Goal: Complete application form

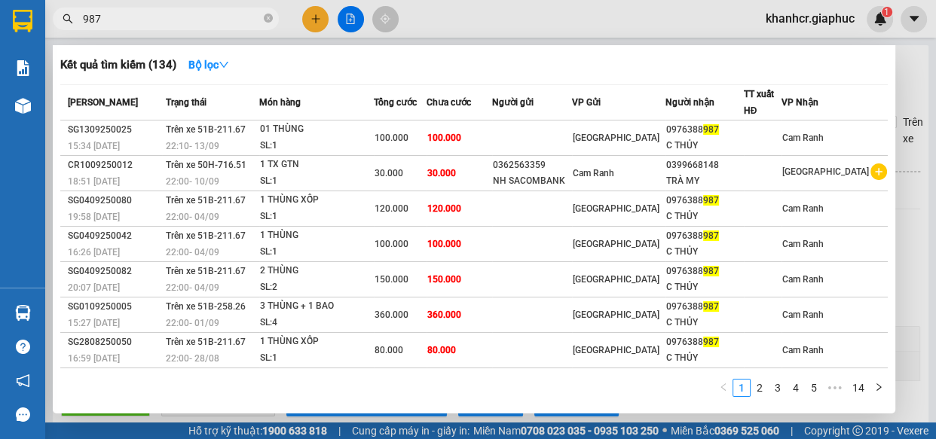
click at [248, 14] on input "987" at bounding box center [172, 19] width 178 height 17
type input "9"
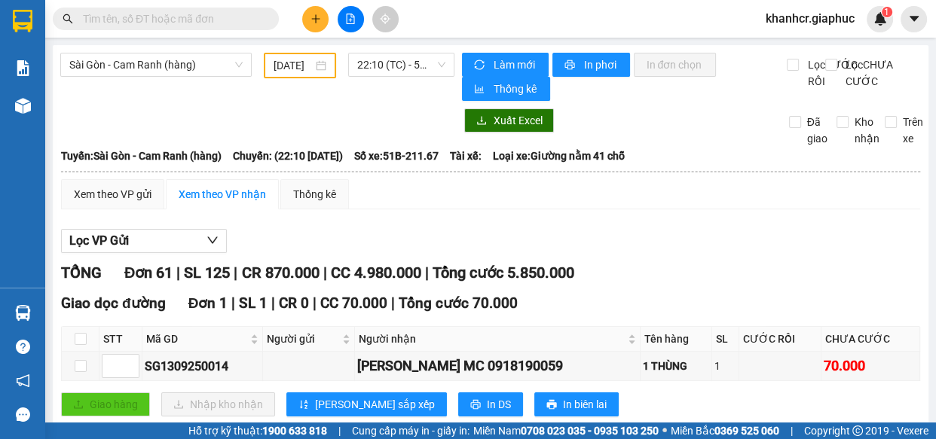
type input "K"
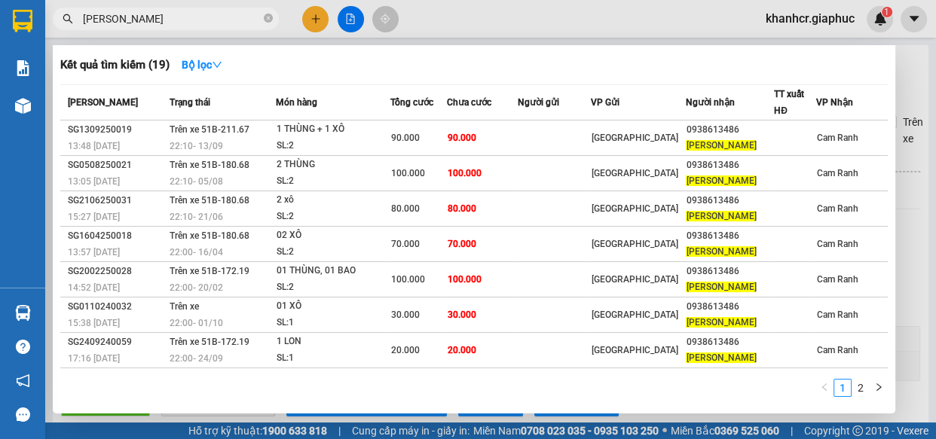
type input "[PERSON_NAME]"
click at [266, 19] on icon "close-circle" at bounding box center [268, 18] width 9 height 9
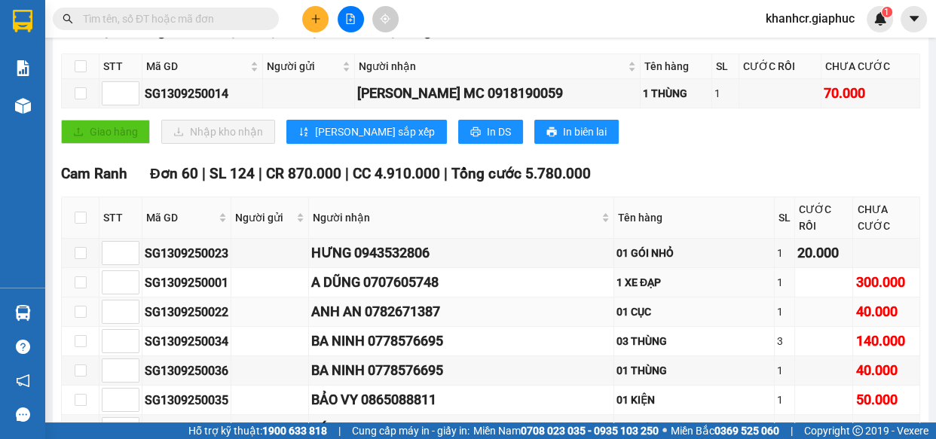
scroll to position [273, 0]
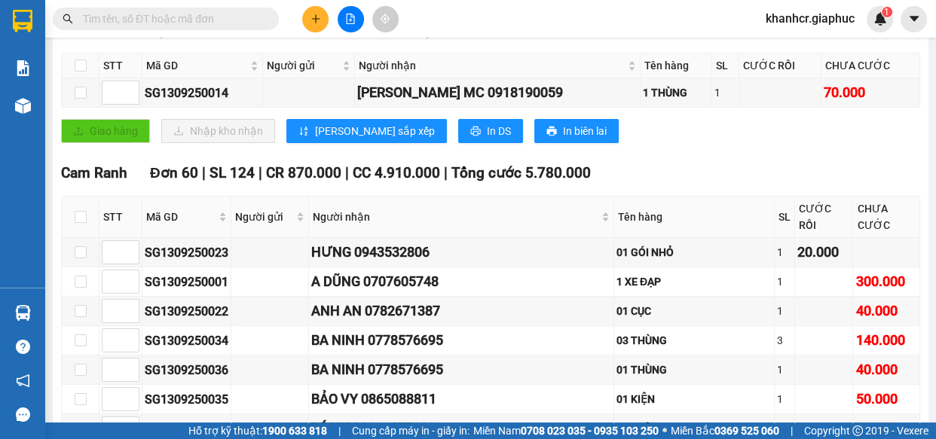
click at [191, 20] on input "text" at bounding box center [172, 19] width 178 height 17
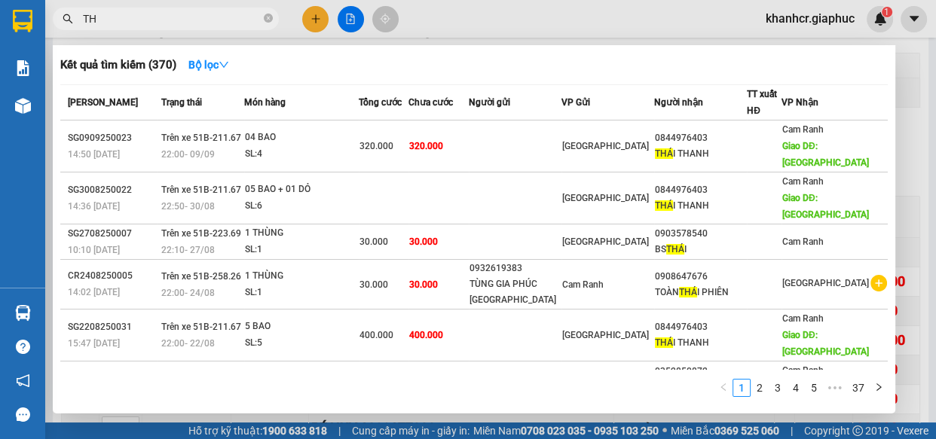
type input "T"
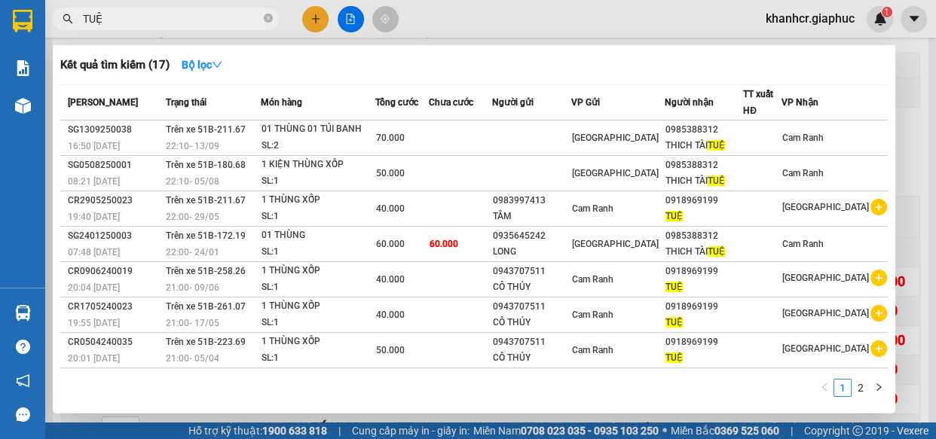
type input "TUỆ"
click at [267, 20] on icon "close-circle" at bounding box center [268, 18] width 9 height 9
type input "S"
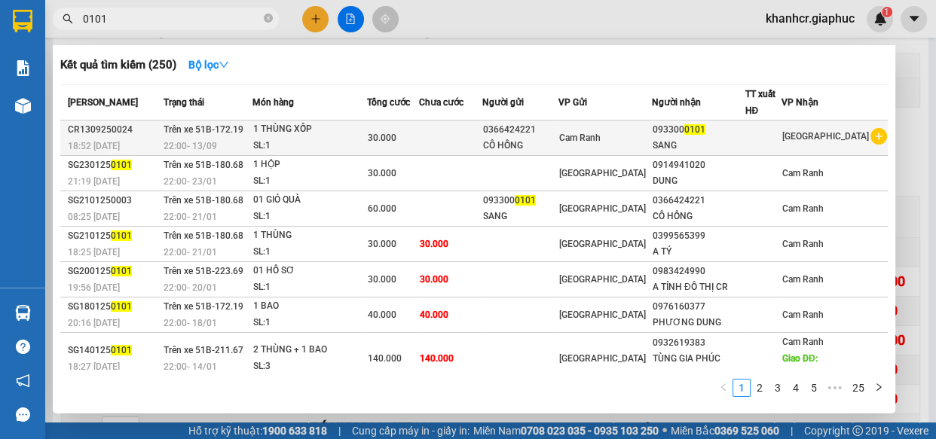
type input "0101"
click at [600, 143] on span "Cam Ranh" at bounding box center [579, 138] width 41 height 11
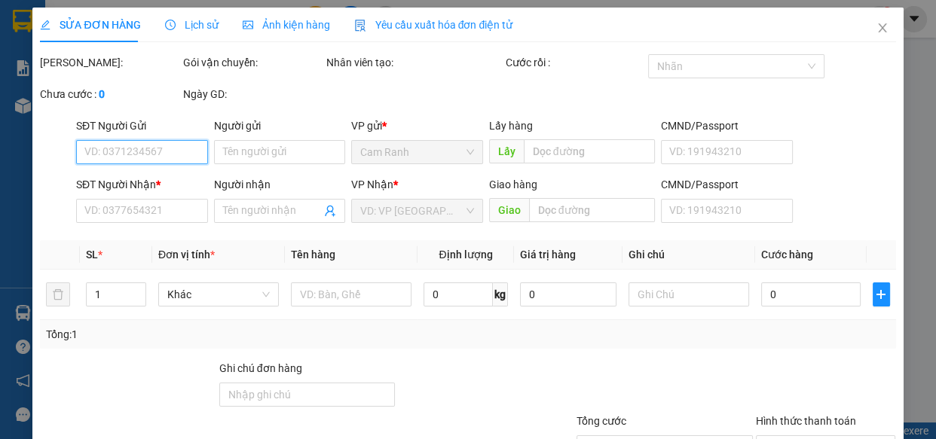
type input "0366424221"
type input "CÔ HỒNG"
type input "0933000101"
type input "SANG"
type input "30.000"
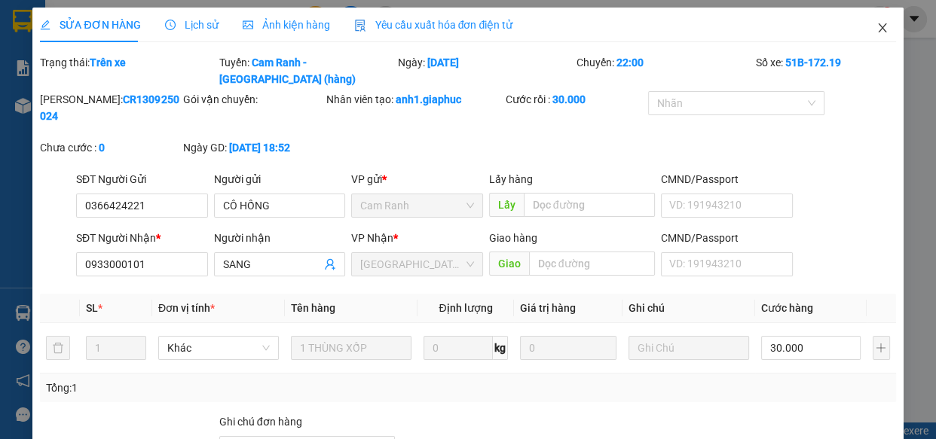
click at [876, 24] on icon "close" at bounding box center [882, 28] width 12 height 12
